Goal: Find specific page/section: Find specific page/section

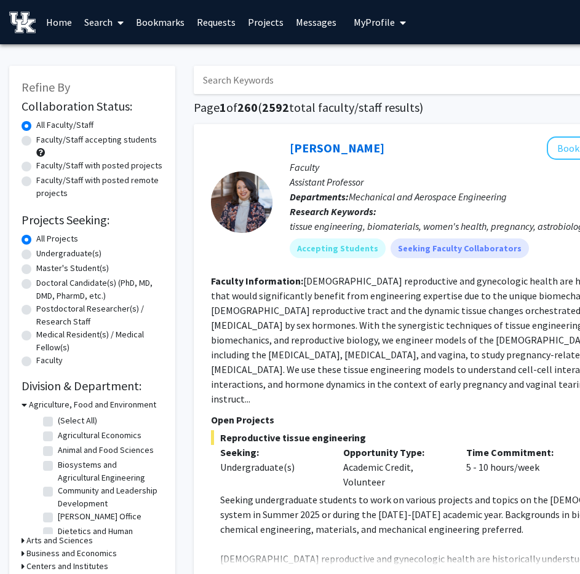
click at [304, 26] on link "Messages" at bounding box center [315, 22] width 53 height 43
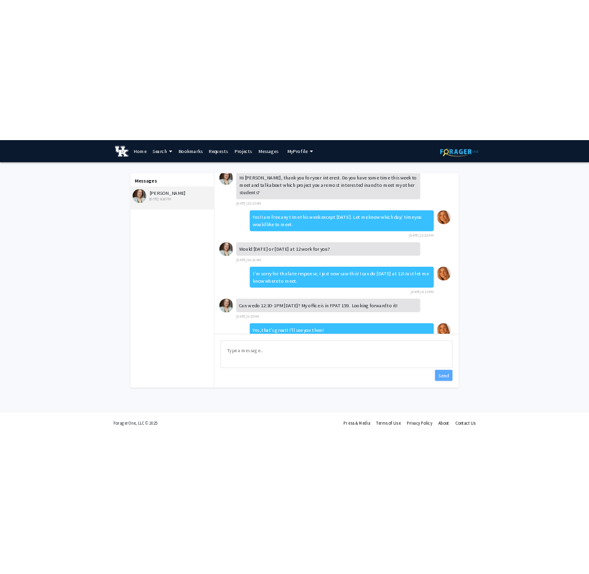
scroll to position [15, 0]
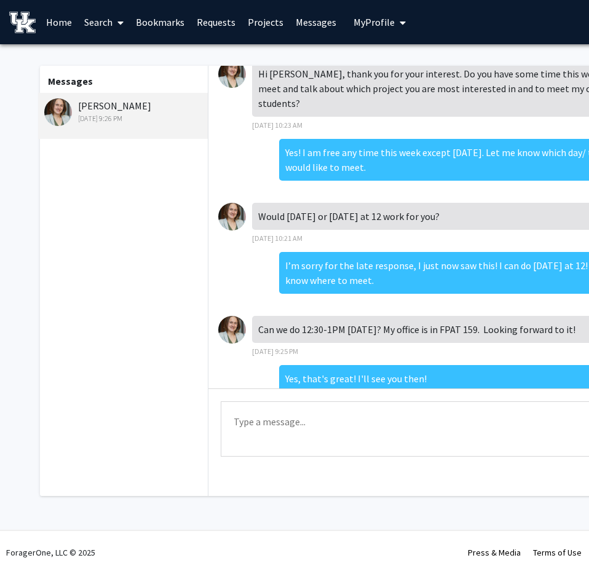
click at [276, 18] on link "Projects" at bounding box center [266, 22] width 48 height 43
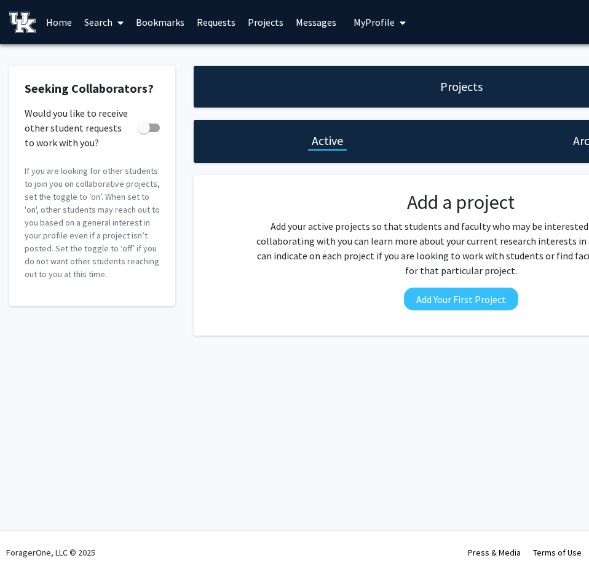
click at [314, 22] on link "Messages" at bounding box center [315, 22] width 53 height 43
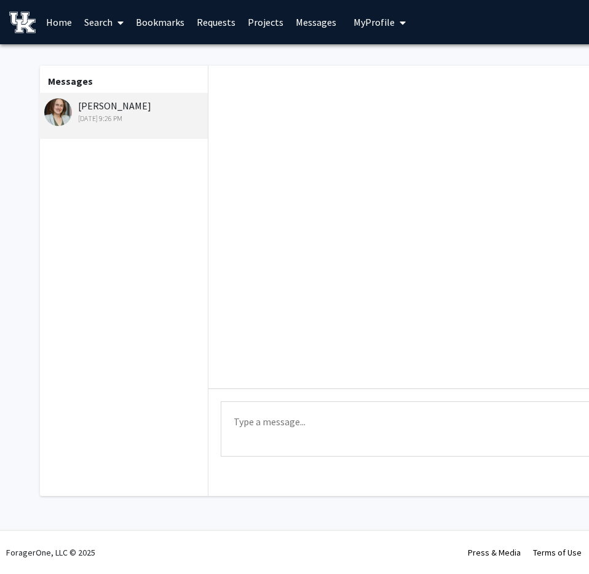
scroll to position [36, 0]
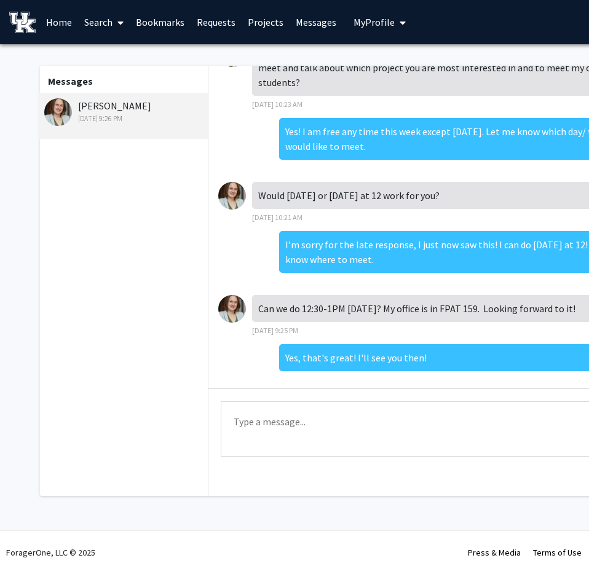
click at [125, 107] on div "[PERSON_NAME] [DATE] 9:26 PM" at bounding box center [124, 111] width 160 height 26
click at [53, 115] on img at bounding box center [58, 112] width 28 height 28
click at [53, 22] on link "Home" at bounding box center [59, 22] width 38 height 43
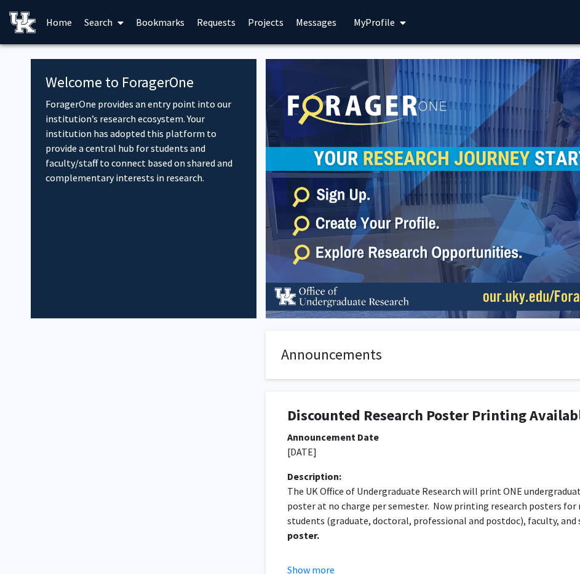
click at [96, 25] on link "Search" at bounding box center [104, 22] width 52 height 43
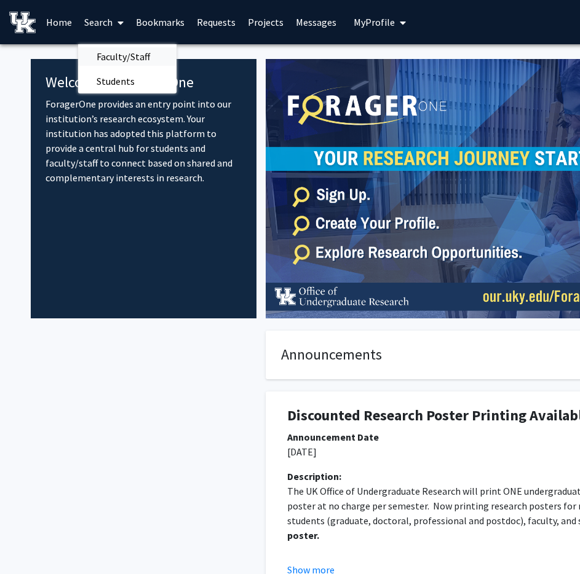
click at [136, 53] on span "Faculty/Staff" at bounding box center [123, 56] width 90 height 25
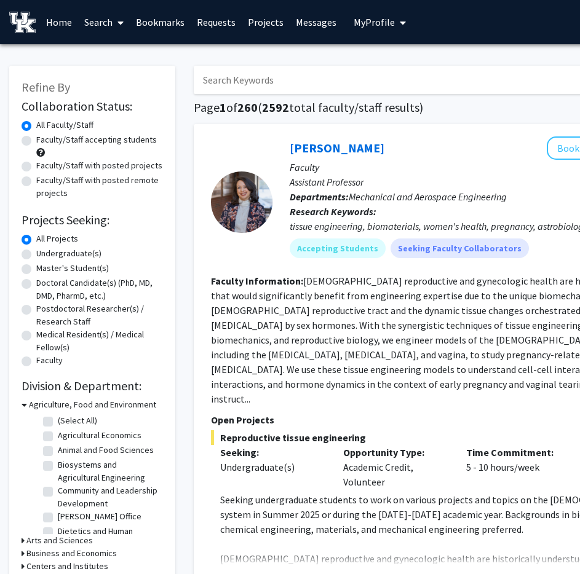
click at [307, 81] on input "Search Keywords" at bounding box center [435, 80] width 482 height 28
type input "malgorzta"
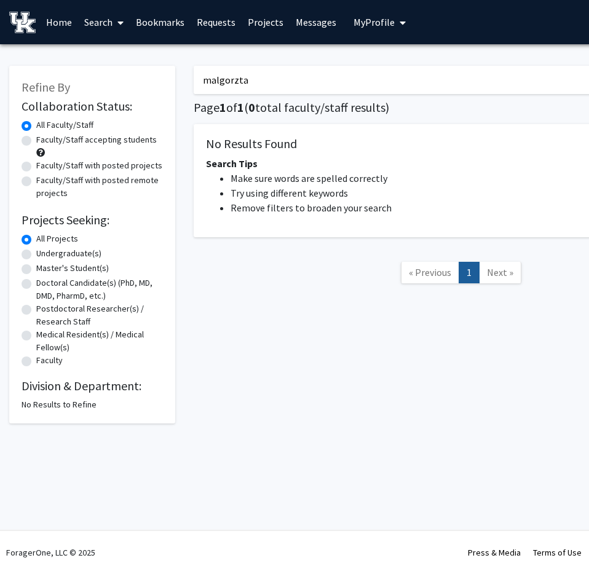
click at [313, 24] on link "Messages" at bounding box center [315, 22] width 53 height 43
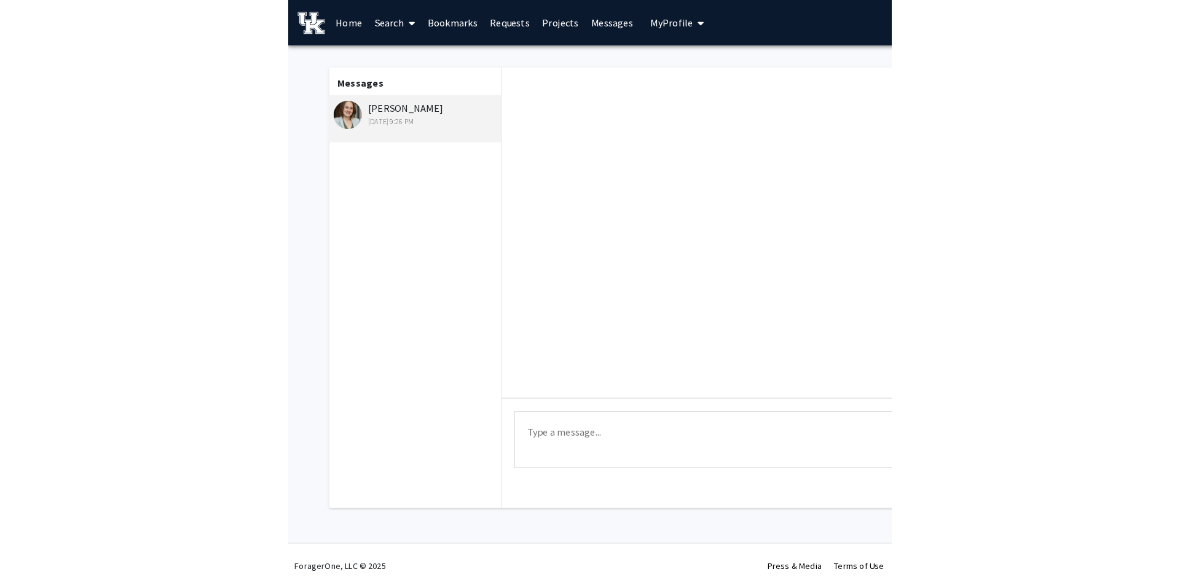
scroll to position [36, 0]
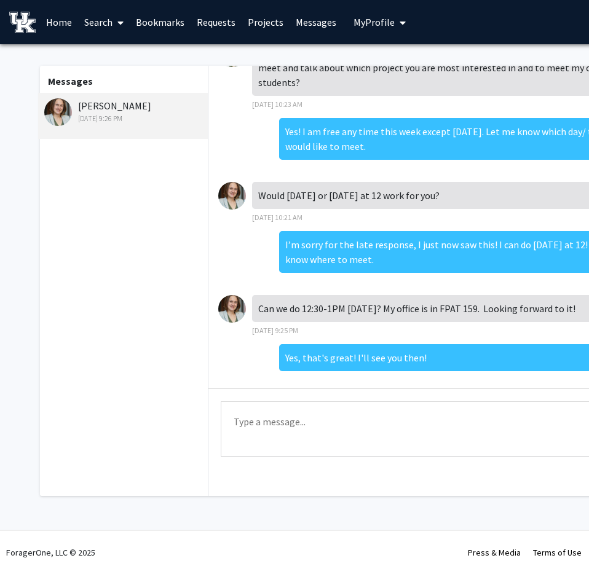
click at [230, 298] on img at bounding box center [232, 309] width 28 height 28
click at [126, 104] on div "[PERSON_NAME] [DATE] 9:26 PM" at bounding box center [124, 111] width 160 height 26
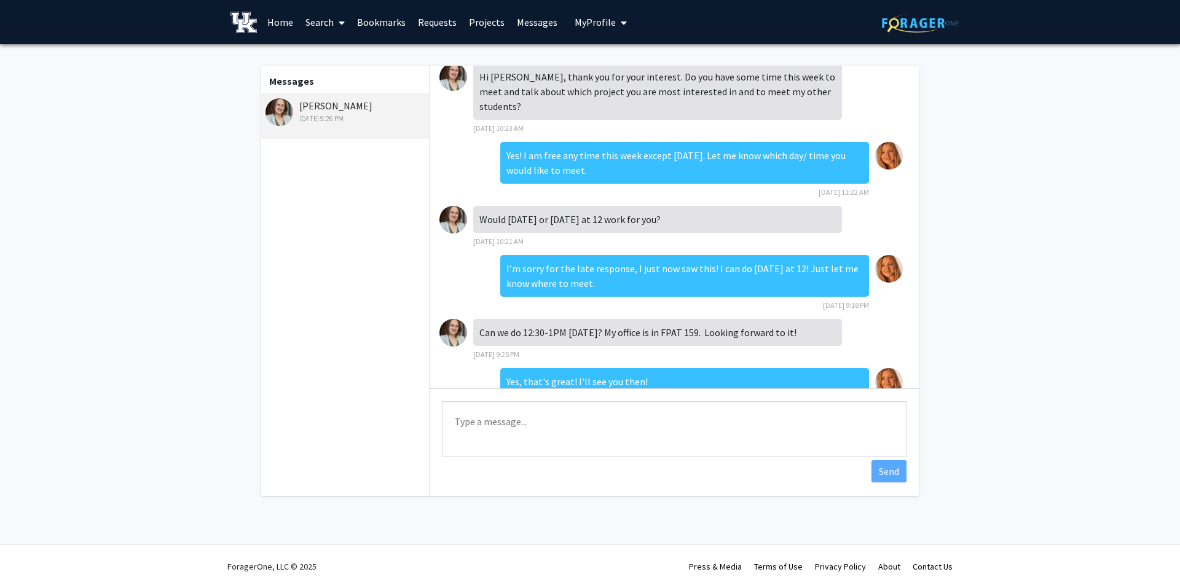
scroll to position [0, 0]
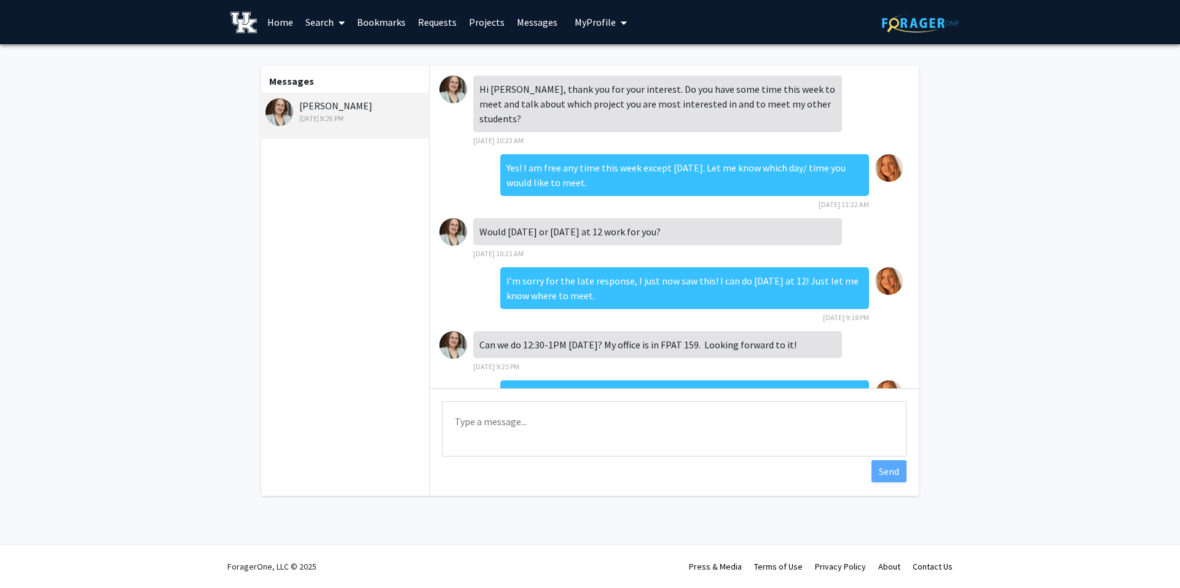
click at [342, 112] on div "[PERSON_NAME] [DATE] 9:26 PM" at bounding box center [346, 111] width 160 height 26
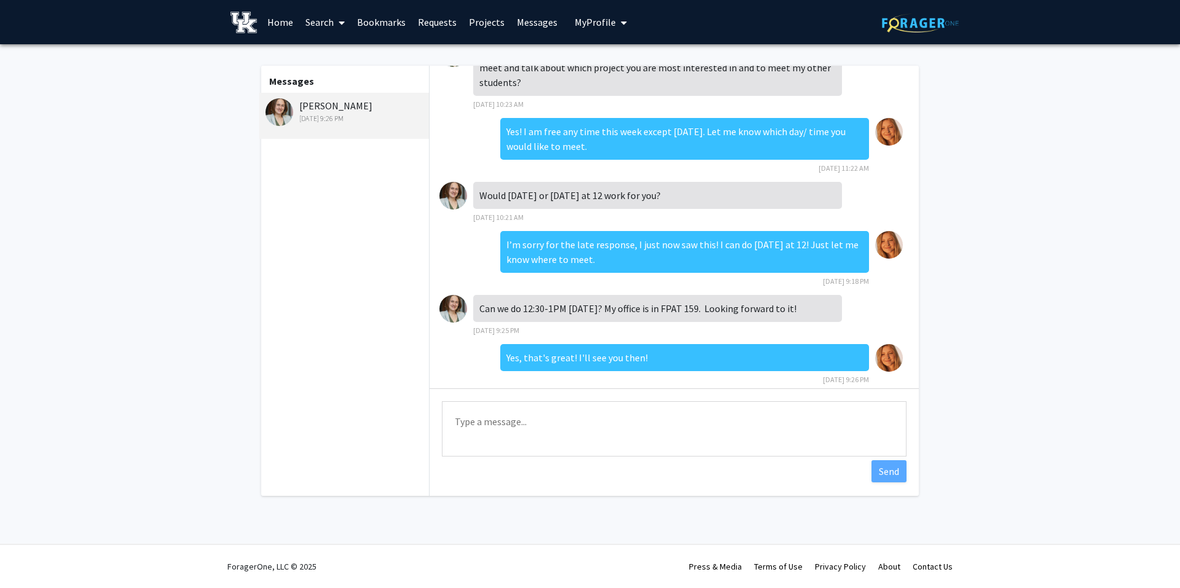
drag, startPoint x: 342, startPoint y: 112, endPoint x: 287, endPoint y: 103, distance: 55.6
click at [288, 102] on img at bounding box center [280, 112] width 28 height 28
click at [282, 108] on img at bounding box center [280, 112] width 28 height 28
click at [453, 295] on img at bounding box center [453, 309] width 28 height 28
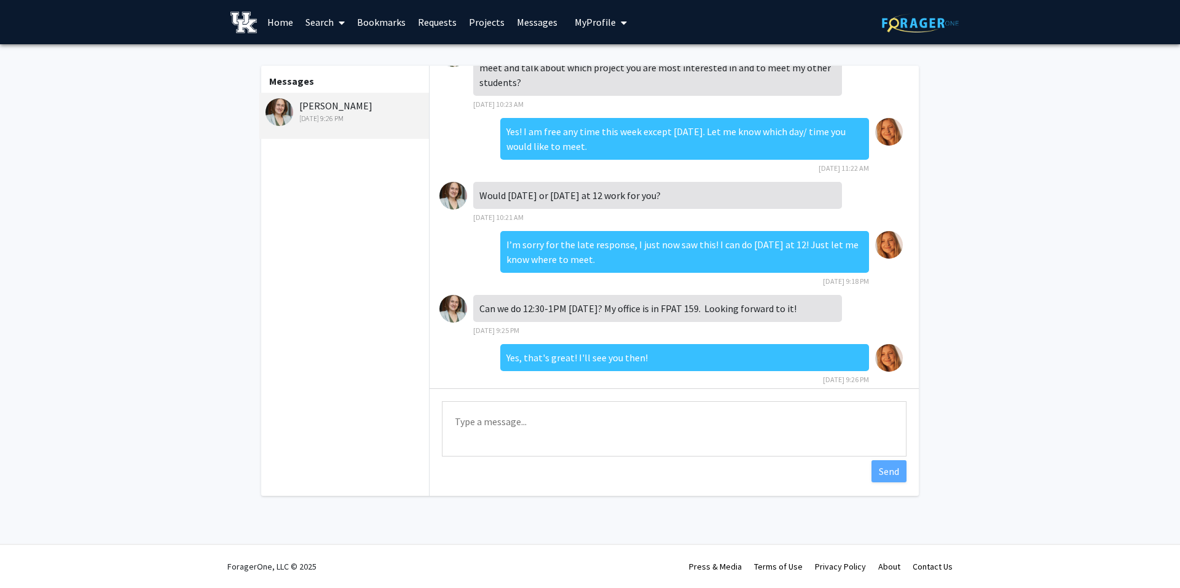
scroll to position [0, 0]
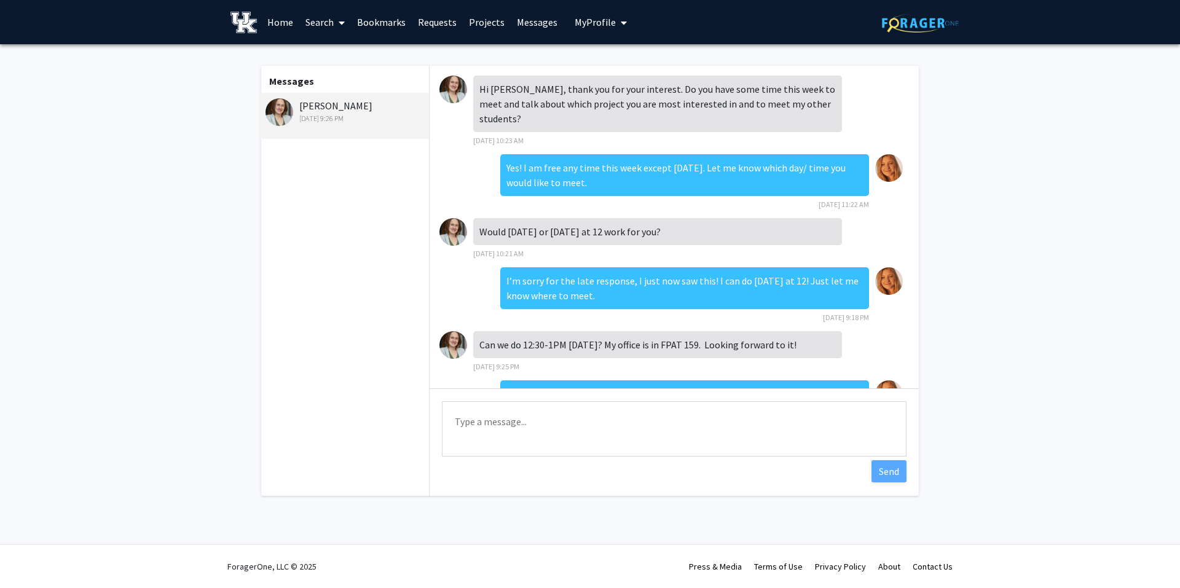
click at [300, 105] on div "[PERSON_NAME] [DATE] 9:26 PM" at bounding box center [346, 111] width 160 height 26
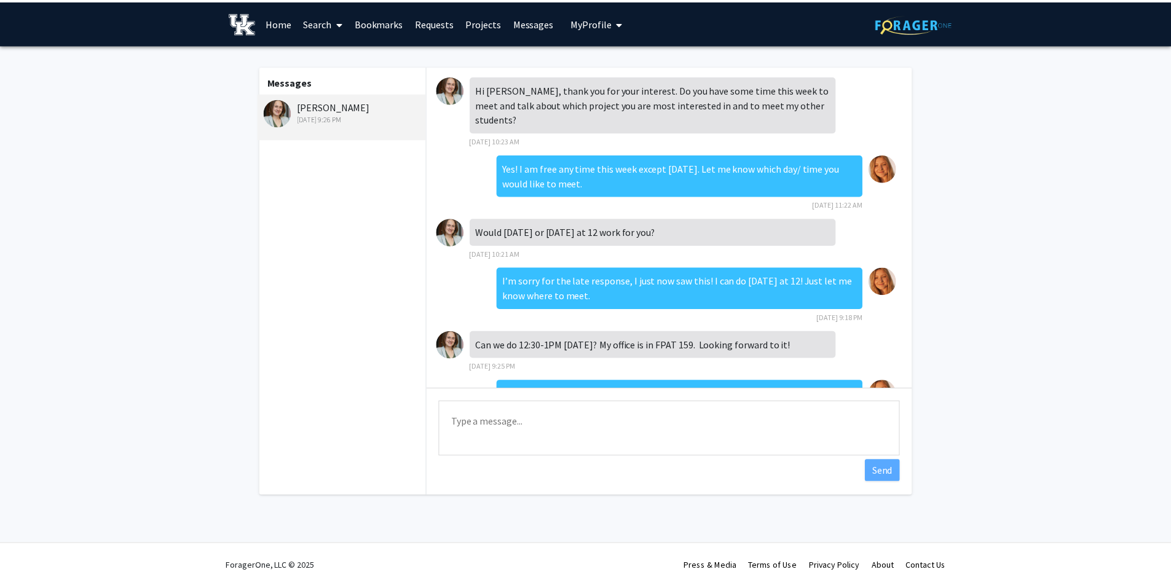
scroll to position [36, 0]
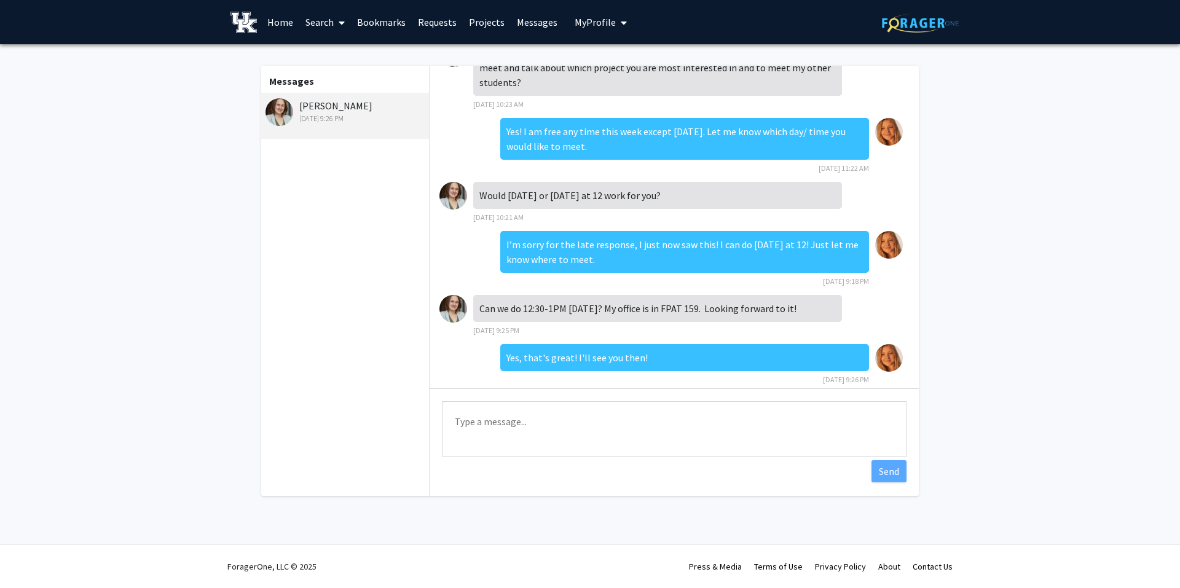
click at [283, 112] on img at bounding box center [280, 112] width 28 height 28
click at [588, 22] on span "My Profile" at bounding box center [595, 22] width 41 height 12
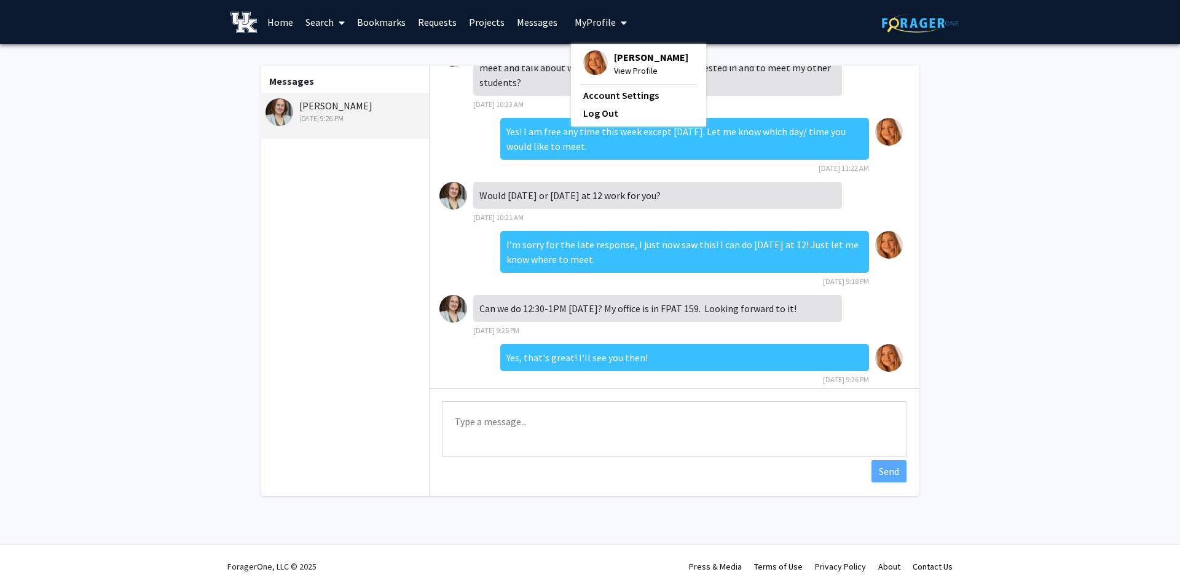
click at [588, 22] on span "My Profile" at bounding box center [595, 22] width 41 height 12
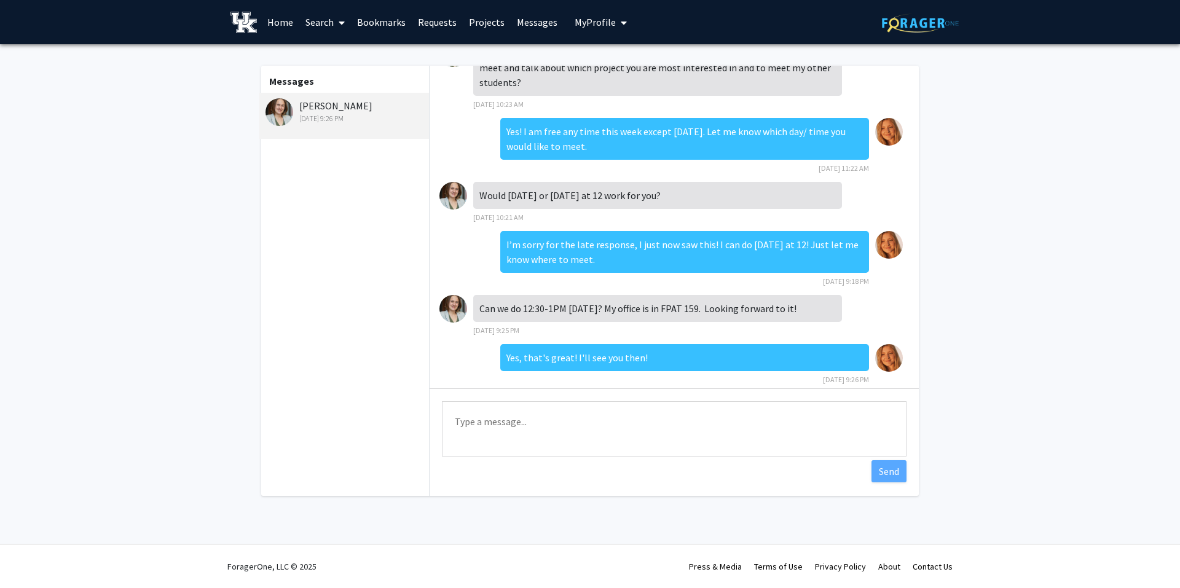
drag, startPoint x: 298, startPoint y: 106, endPoint x: 390, endPoint y: 108, distance: 91.6
click at [390, 108] on div "[PERSON_NAME] [DATE] 9:26 PM" at bounding box center [346, 111] width 160 height 26
drag, startPoint x: 390, startPoint y: 108, endPoint x: 373, endPoint y: 108, distance: 16.6
copy div "[PERSON_NAME]"
click at [325, 19] on link "Search" at bounding box center [325, 22] width 52 height 43
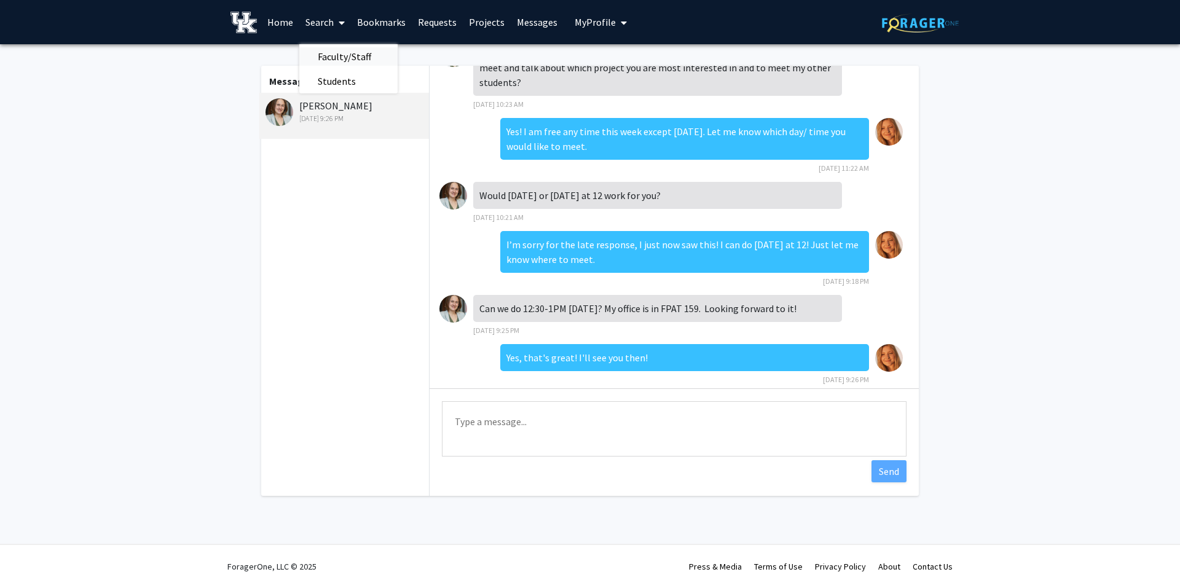
click at [358, 55] on span "Faculty/Staff" at bounding box center [344, 56] width 90 height 25
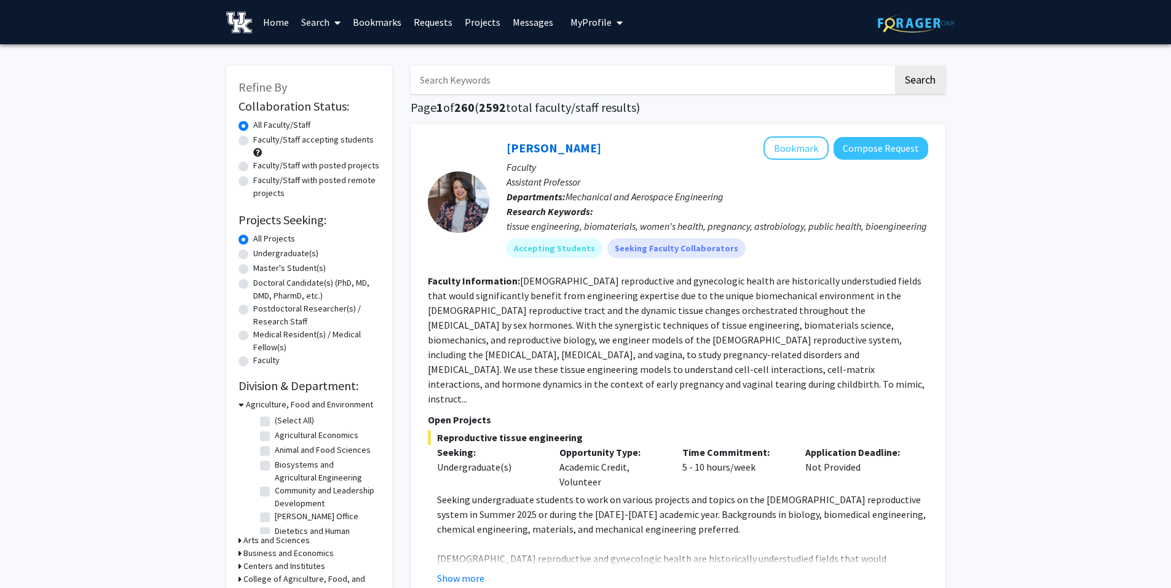
click at [505, 89] on input "Search Keywords" at bounding box center [652, 80] width 482 height 28
paste input "[PERSON_NAME]"
type input "[PERSON_NAME]"
click at [588, 66] on button "Search" at bounding box center [920, 80] width 50 height 28
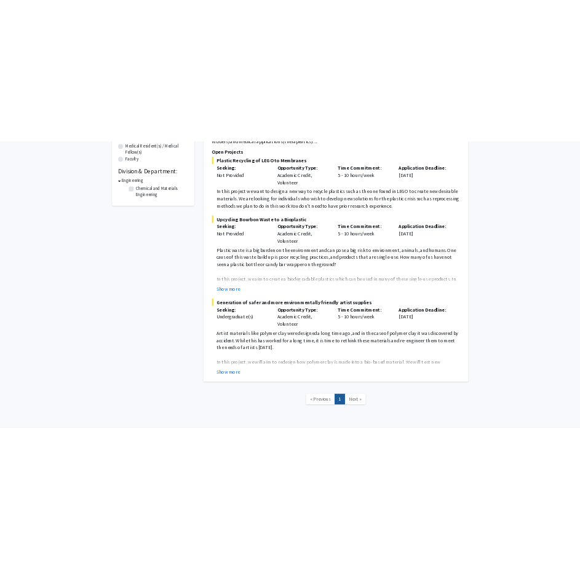
scroll to position [358, 0]
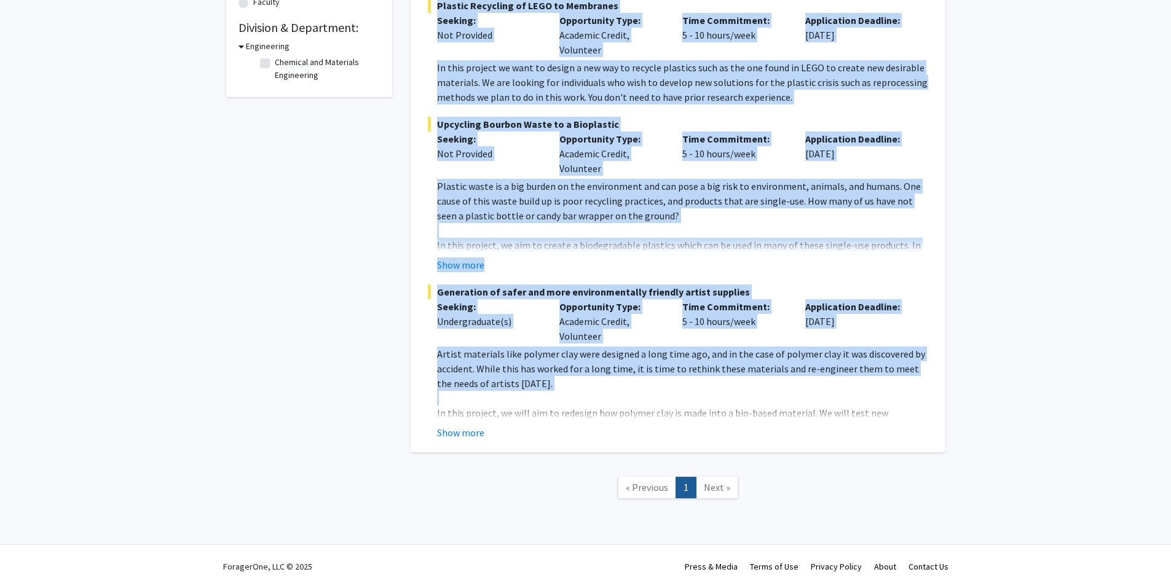
drag, startPoint x: 430, startPoint y: 110, endPoint x: 521, endPoint y: 401, distance: 304.4
click at [521, 401] on fg-search-faculty "[PERSON_NAME] Bookmark Compose Request Faculty Assistant Professor Departments:…" at bounding box center [678, 109] width 500 height 662
drag, startPoint x: 521, startPoint y: 401, endPoint x: 503, endPoint y: 363, distance: 41.5
copy fg-search-faculty "loremi Dolorsitame: C ad el Seddoeius temporinc ut lab etdolore mag aliquaeni a…"
